Goal: Information Seeking & Learning: Learn about a topic

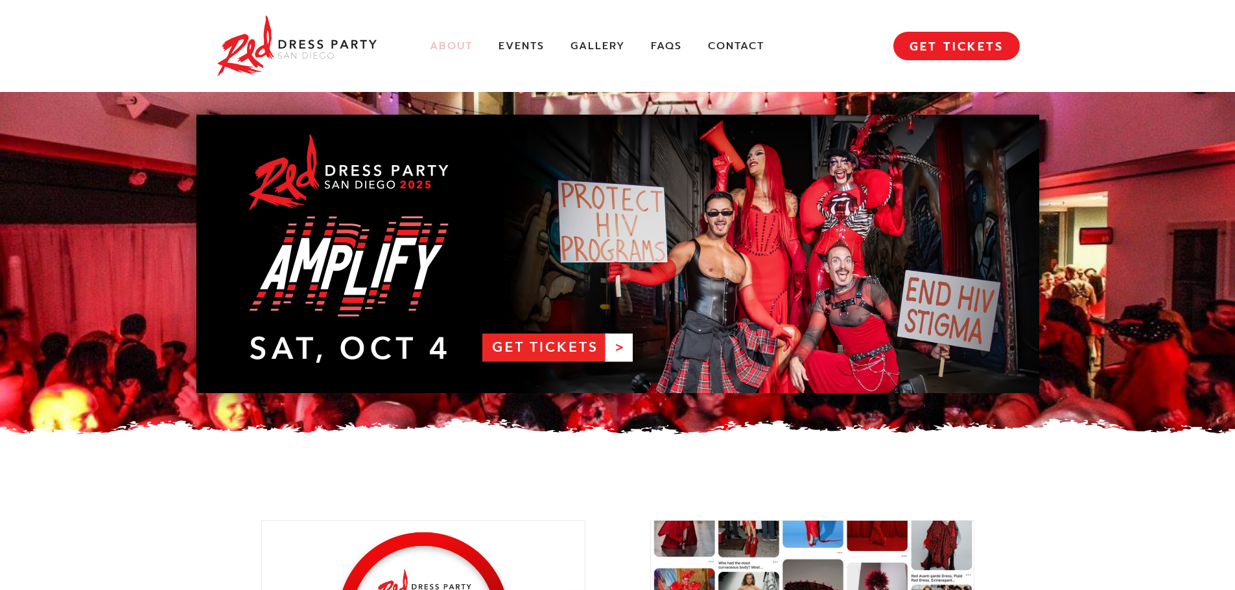
click at [448, 48] on link "About" at bounding box center [451, 47] width 43 height 14
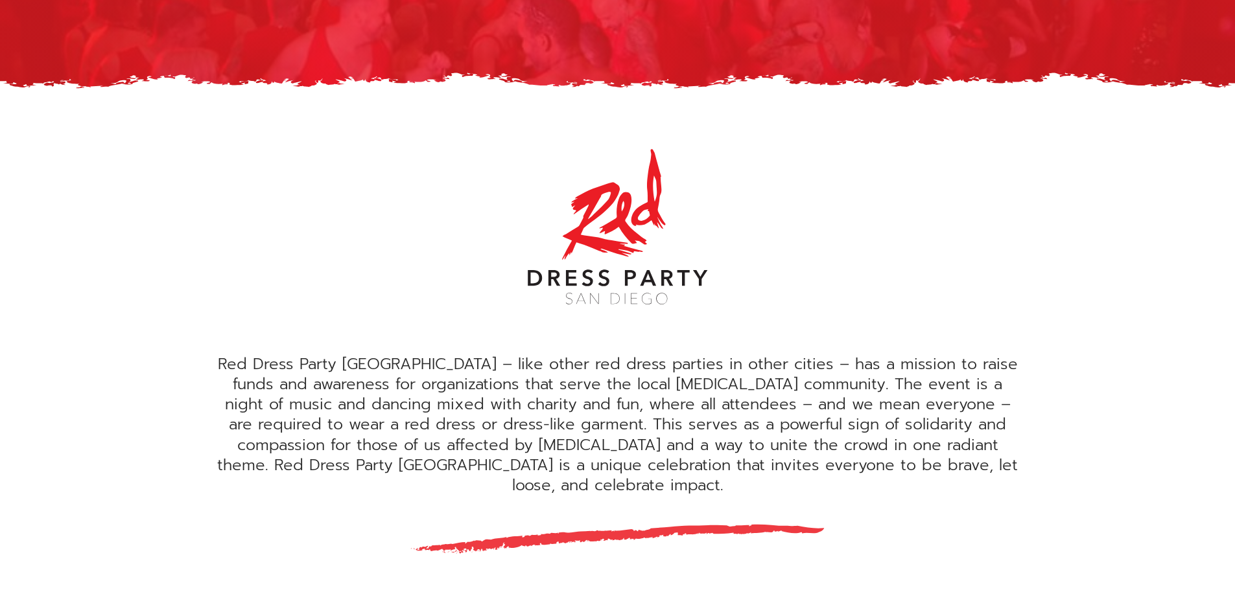
scroll to position [259, 0]
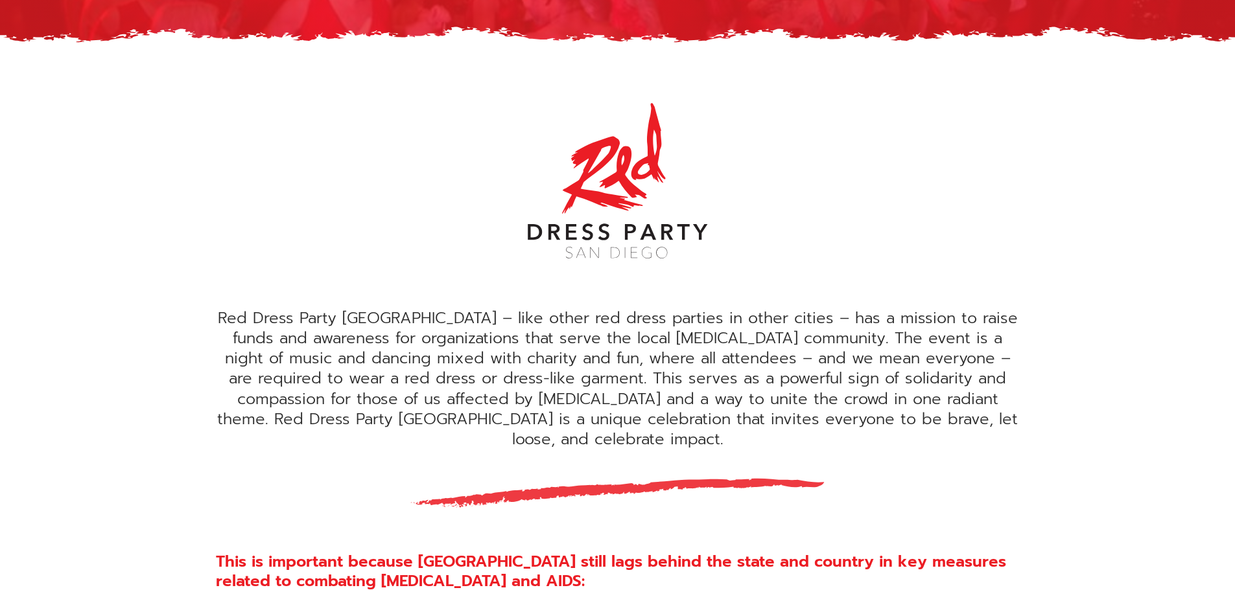
drag, startPoint x: 860, startPoint y: 323, endPoint x: 888, endPoint y: 320, distance: 28.1
click at [860, 323] on div "Red Dress Party [GEOGRAPHIC_DATA] – like other red dress parties in other citie…" at bounding box center [618, 378] width 804 height 141
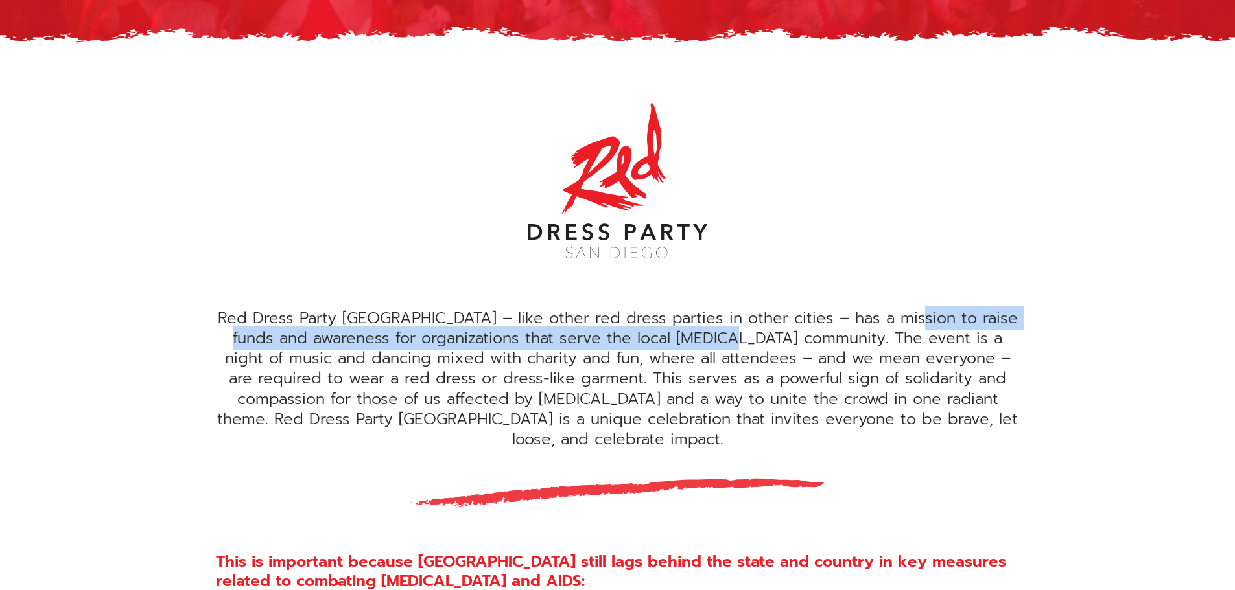
drag, startPoint x: 903, startPoint y: 320, endPoint x: 733, endPoint y: 343, distance: 171.5
click at [733, 343] on div "Red Dress Party [GEOGRAPHIC_DATA] – like other red dress parties in other citie…" at bounding box center [618, 378] width 804 height 141
copy div "raise funds and awareness for organizations that serve the local [MEDICAL_DATA]…"
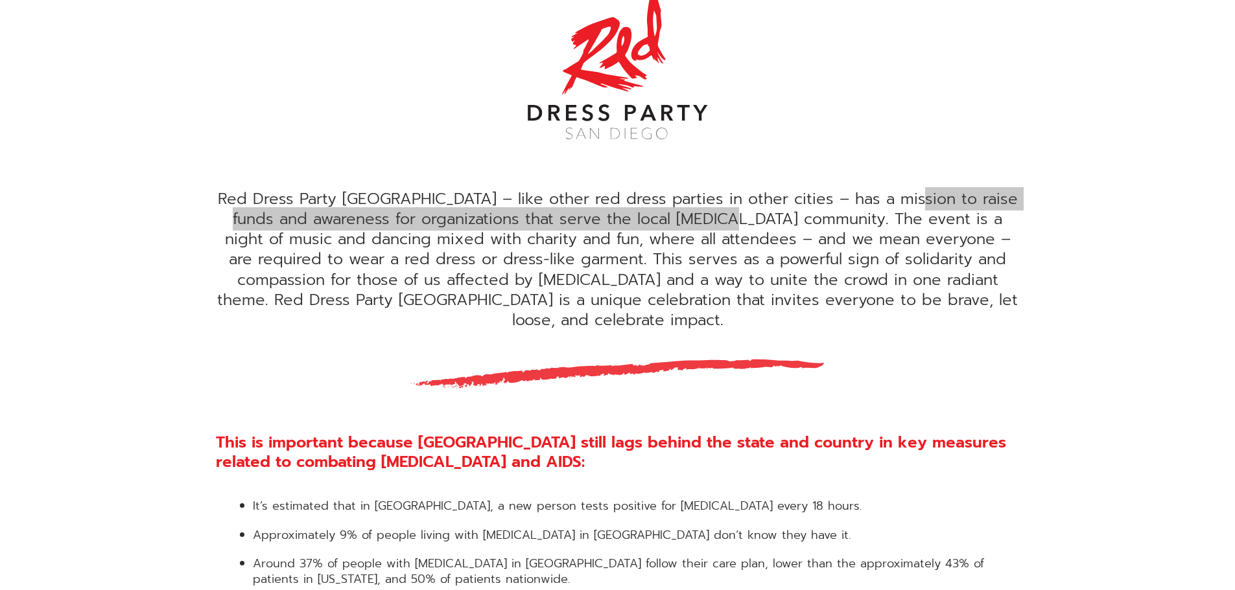
scroll to position [0, 0]
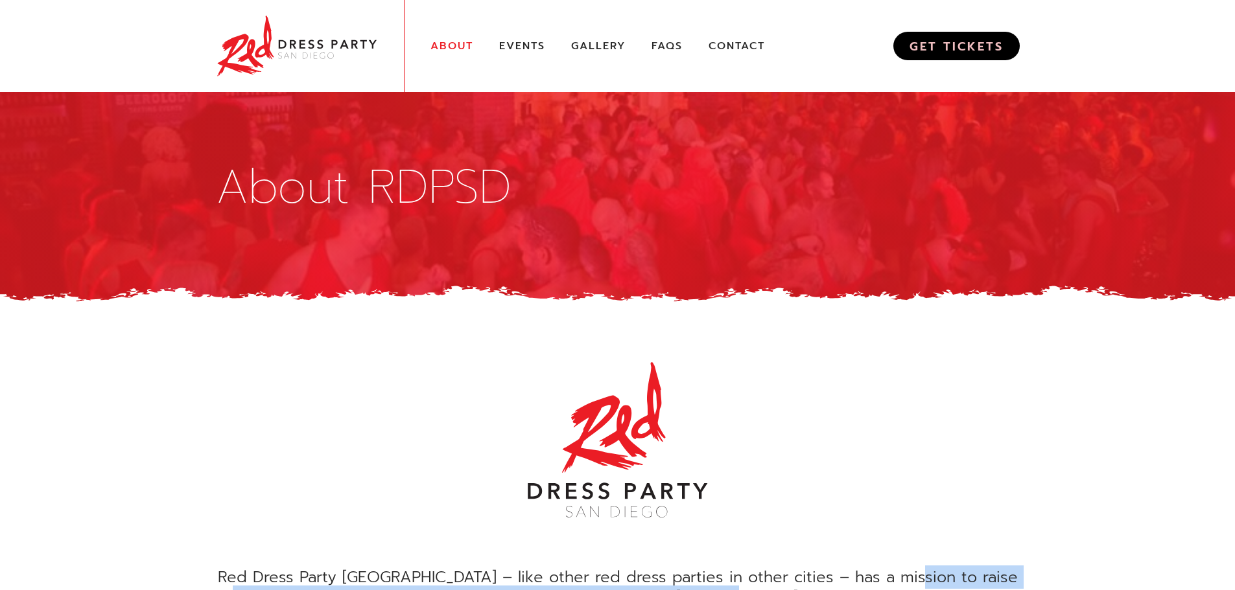
click at [955, 49] on link "GET TICKETS" at bounding box center [956, 46] width 126 height 29
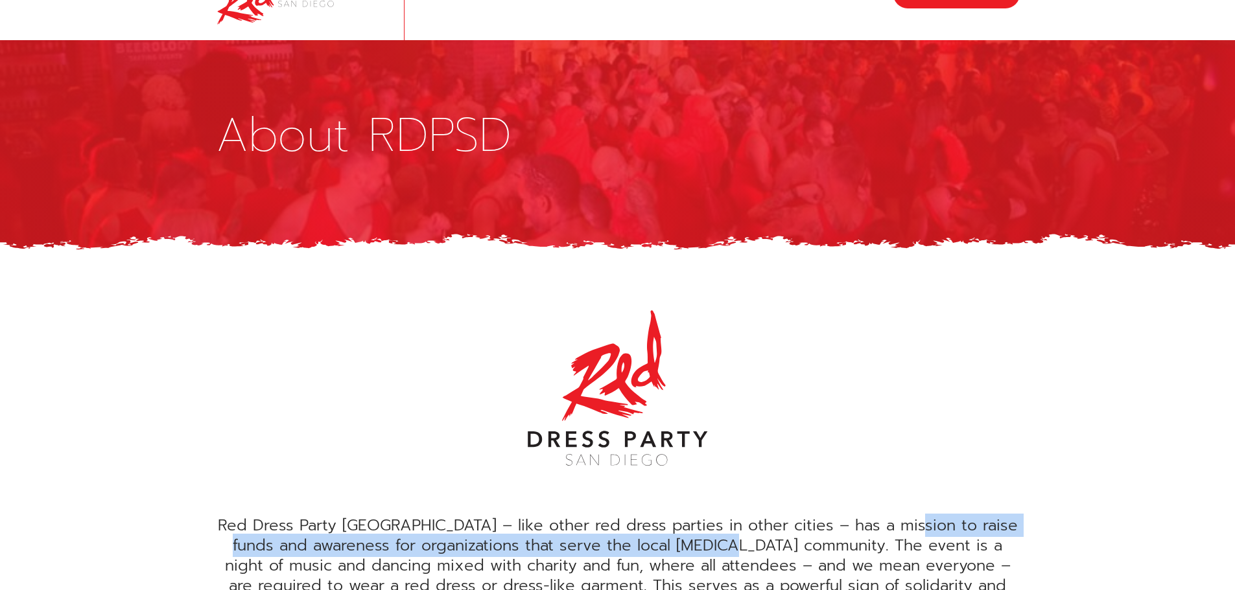
scroll to position [259, 0]
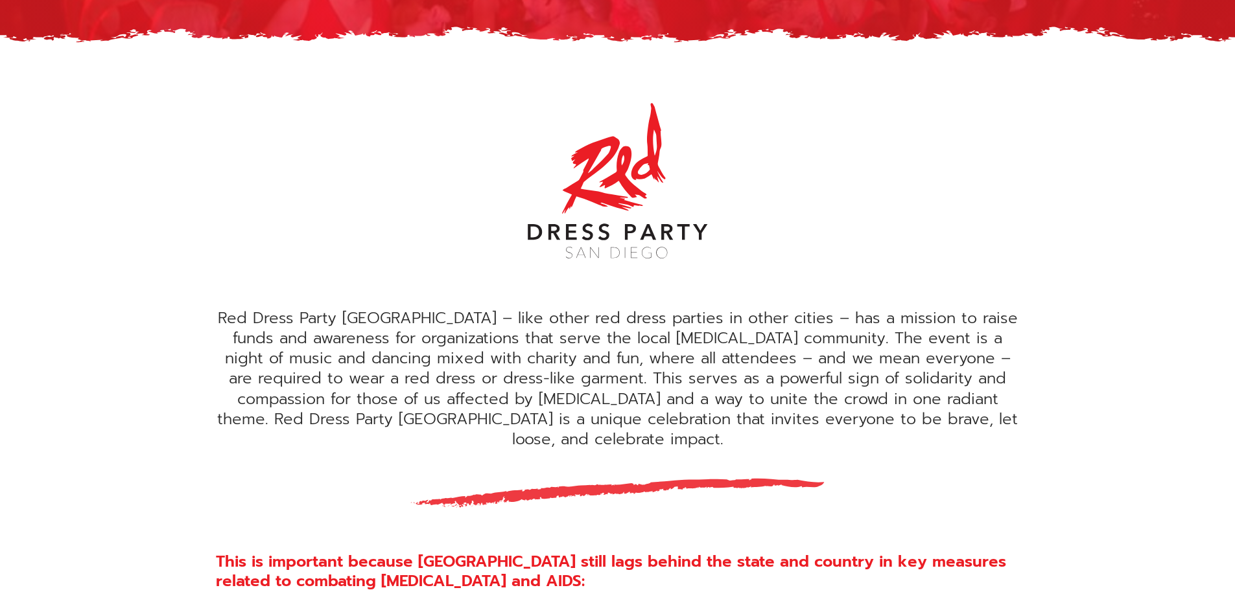
click at [388, 238] on div "Red Dress Party San Diego – like other red dress parties in other cities – has …" at bounding box center [617, 423] width 843 height 679
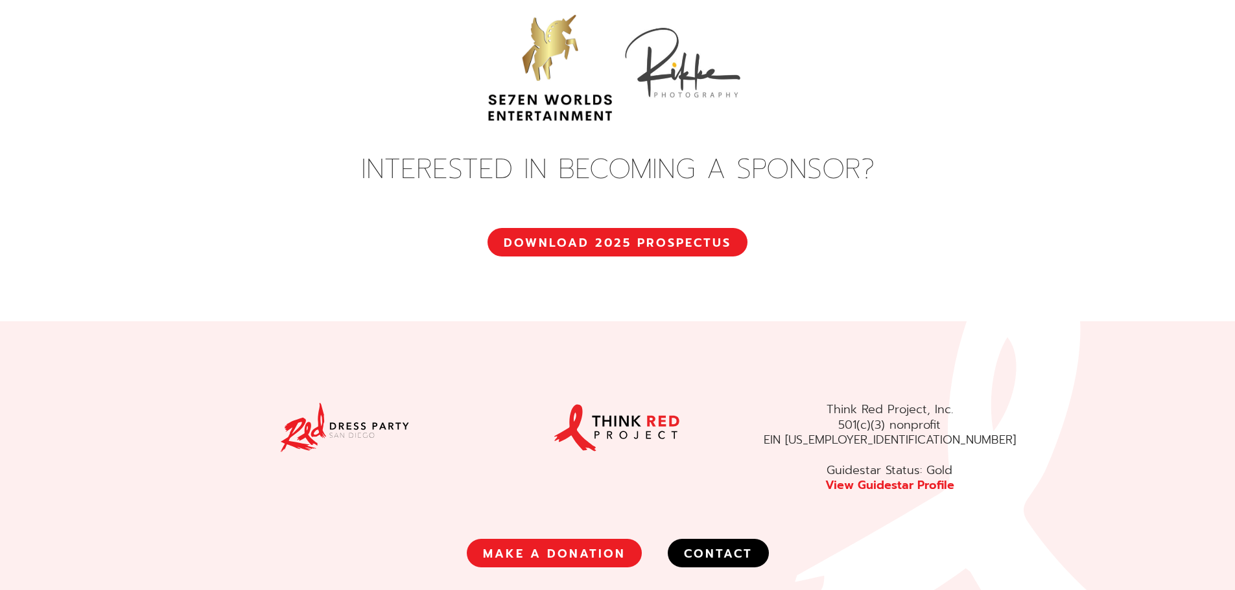
scroll to position [4843, 0]
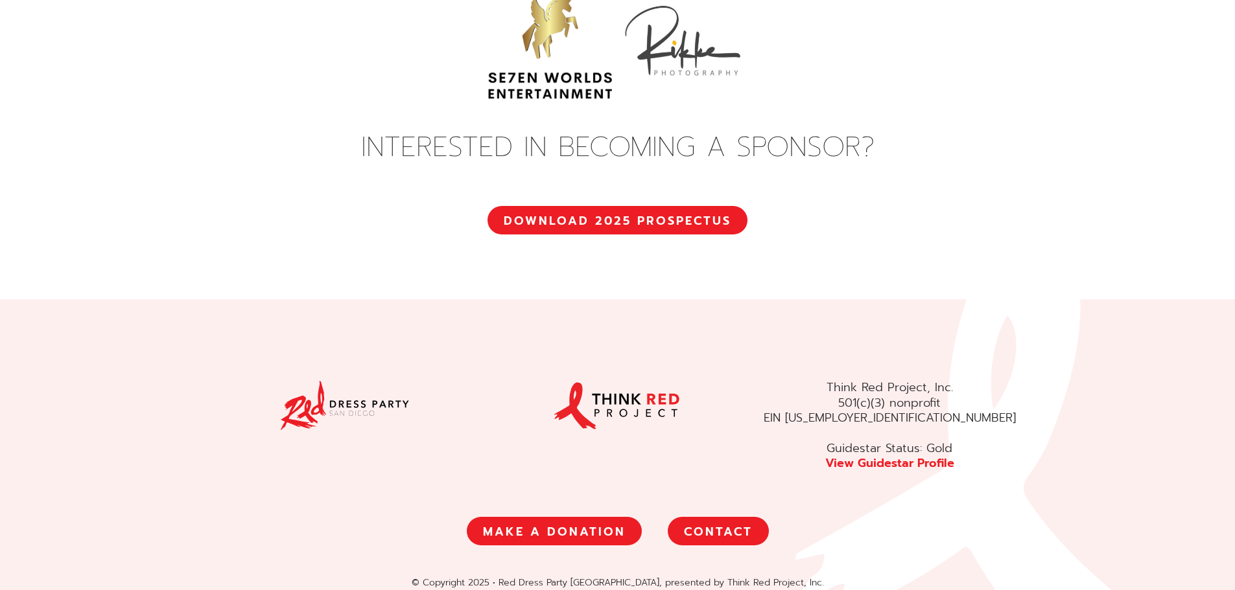
click at [711, 517] on link "CONTACT" at bounding box center [718, 531] width 101 height 29
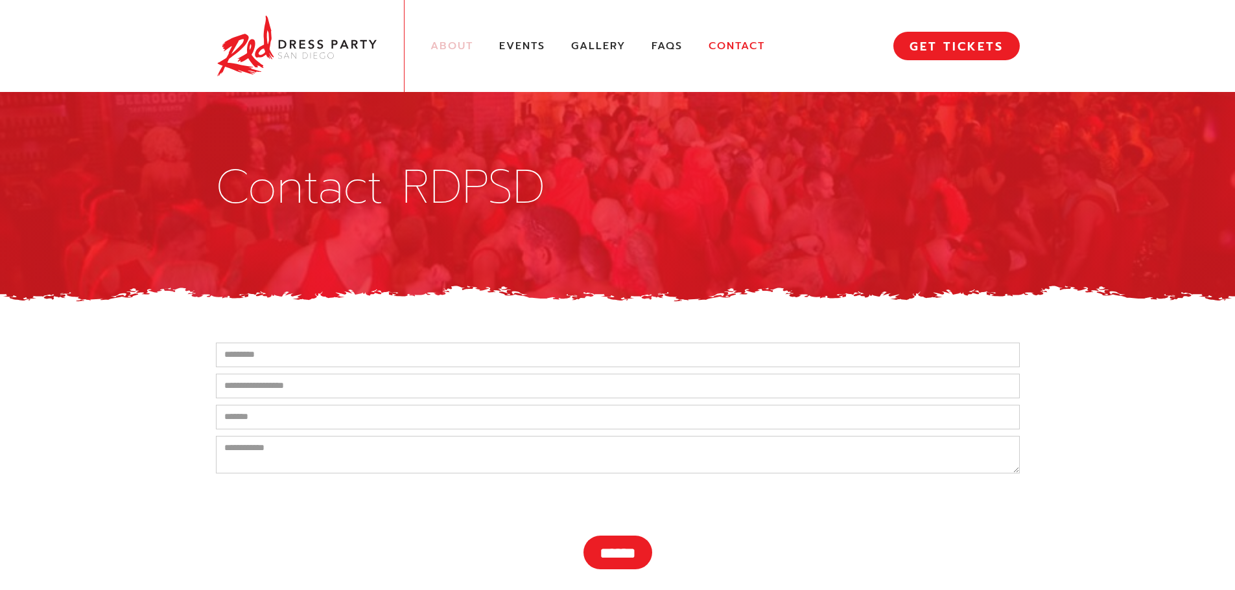
click at [456, 47] on link "About" at bounding box center [451, 47] width 43 height 14
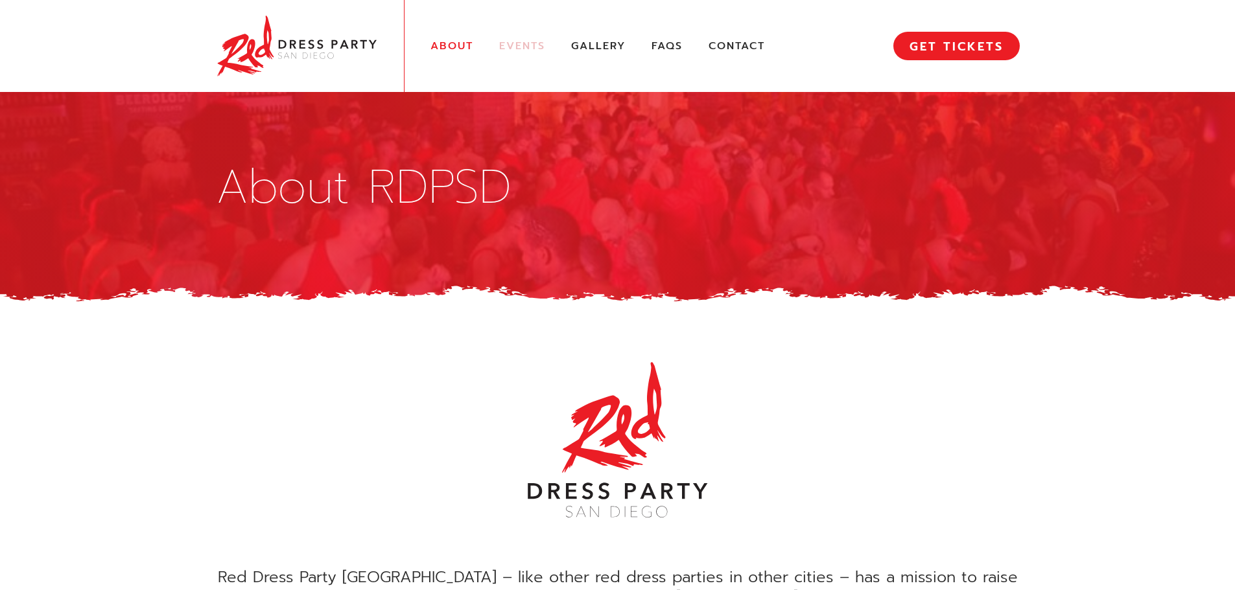
click at [518, 46] on link "Events" at bounding box center [522, 47] width 46 height 14
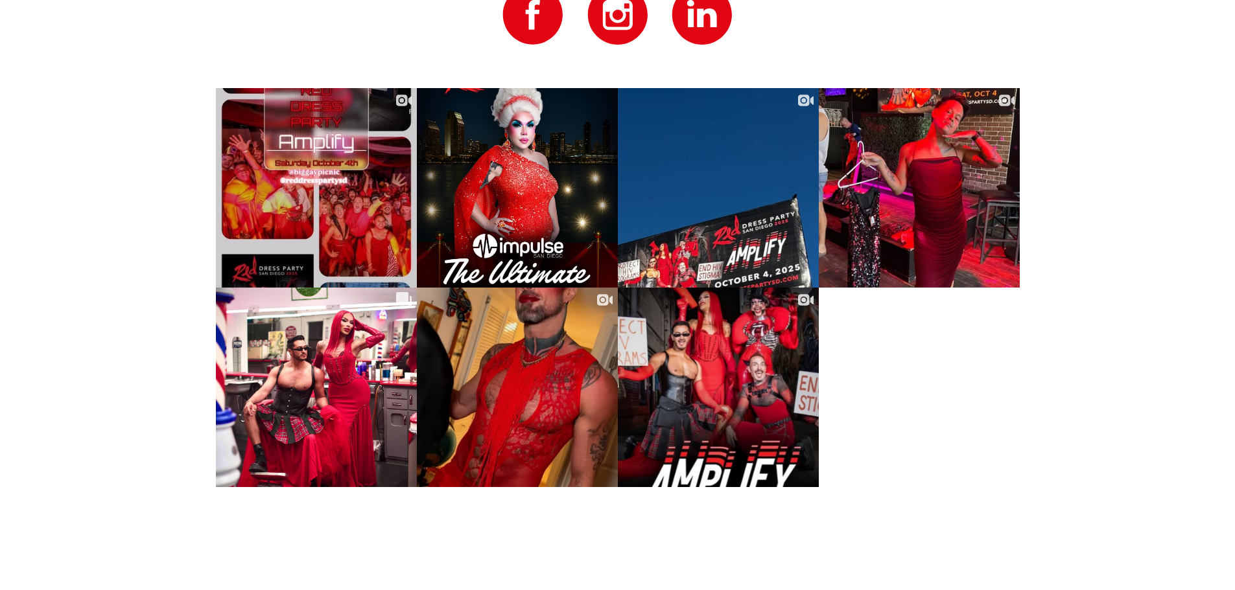
scroll to position [6874, 0]
